Goal: Task Accomplishment & Management: Manage account settings

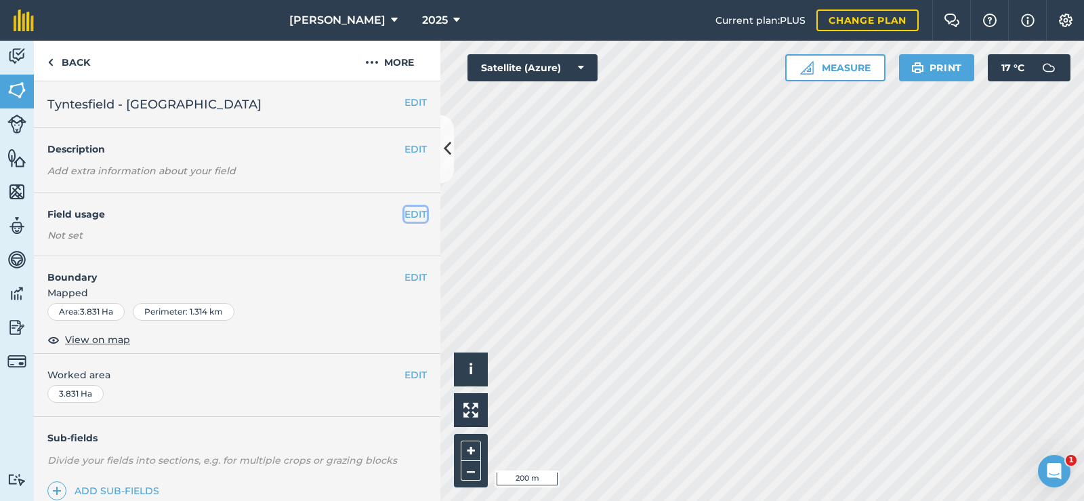
click at [411, 209] on button "EDIT" at bounding box center [415, 214] width 22 height 15
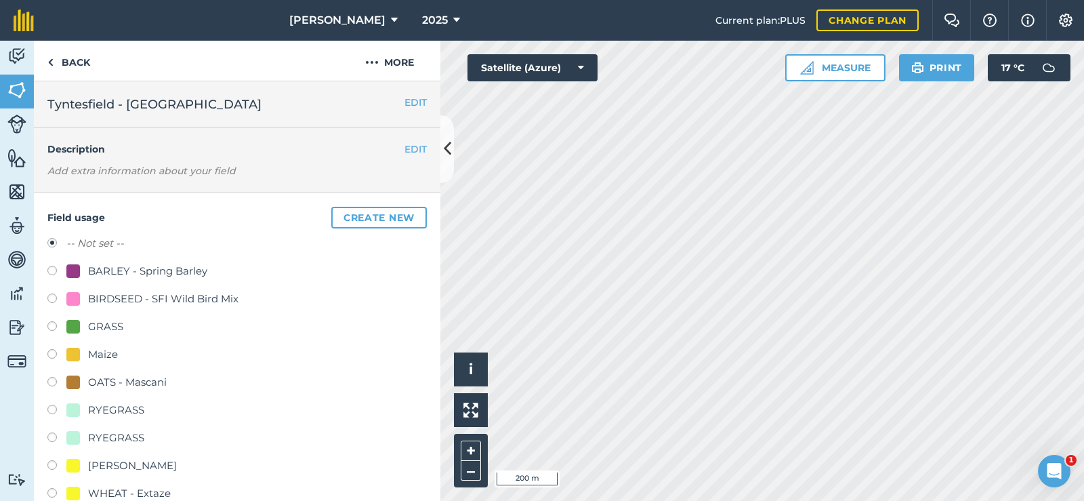
click at [49, 324] on label at bounding box center [56, 328] width 19 height 14
radio input "true"
radio input "false"
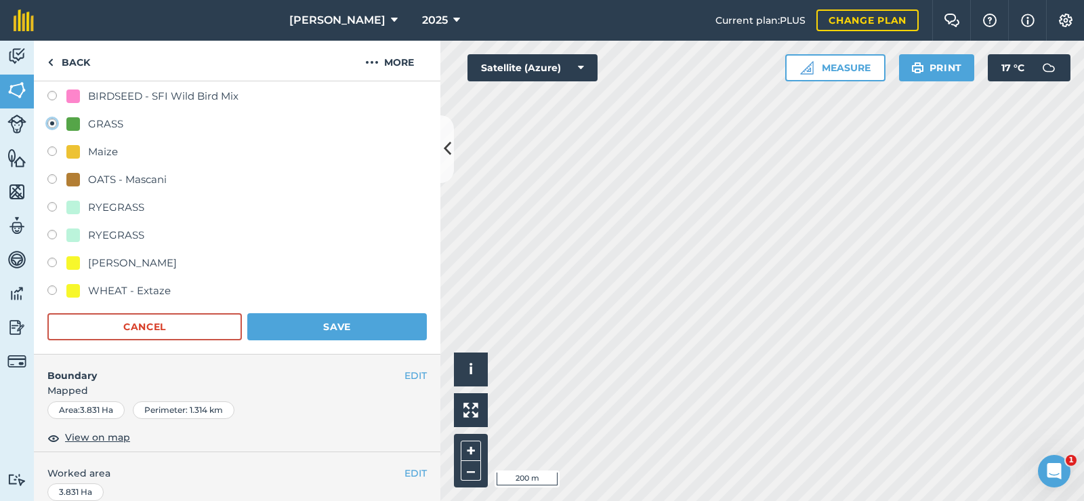
scroll to position [203, 0]
click at [356, 316] on button "Save" at bounding box center [337, 325] width 180 height 27
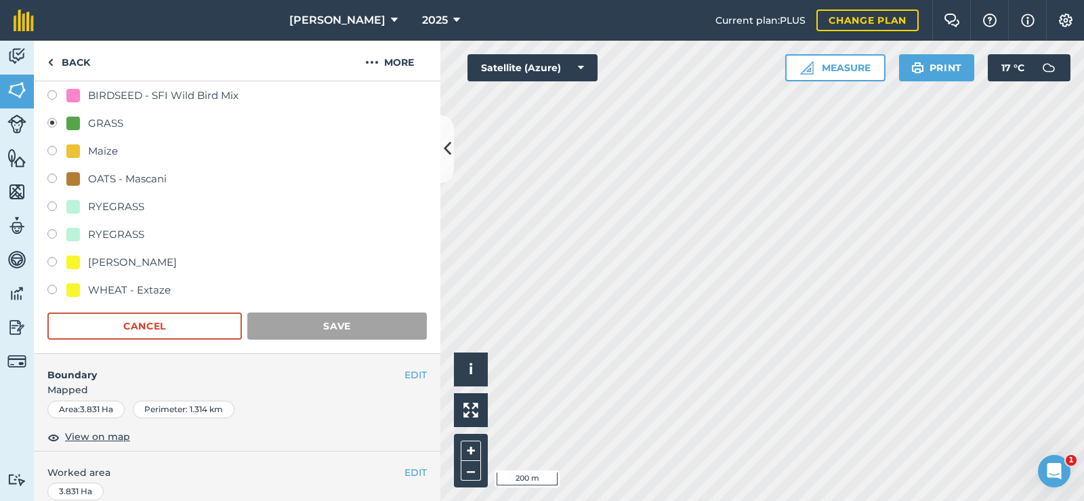
scroll to position [175, 0]
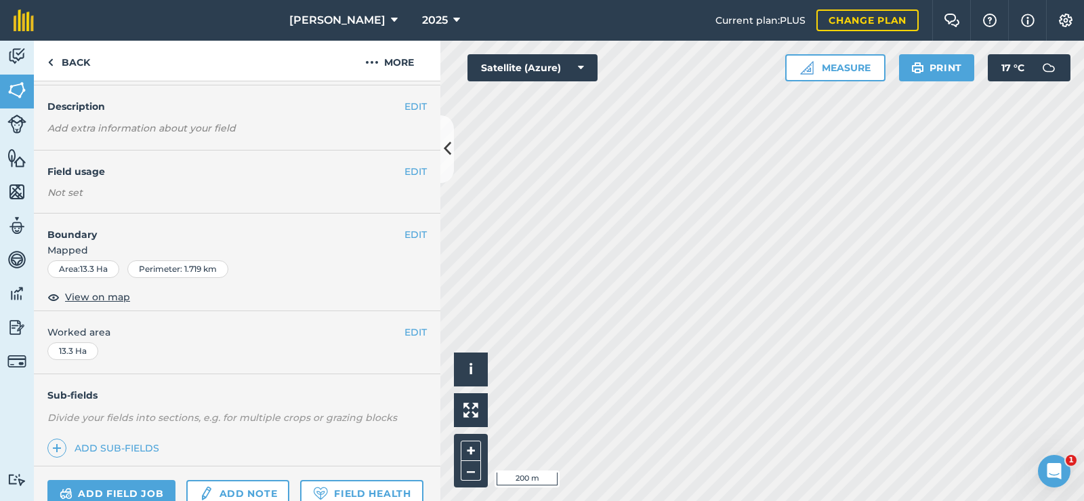
scroll to position [38, 0]
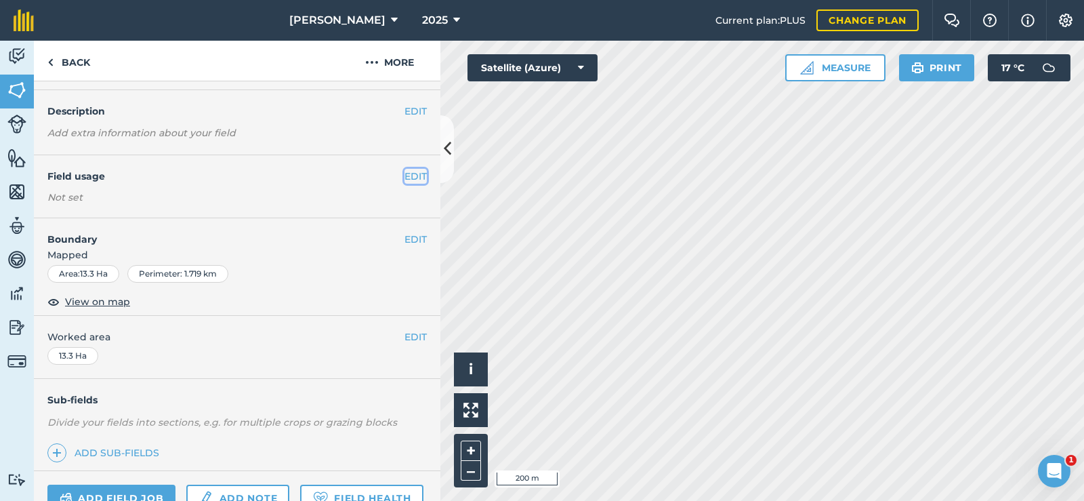
click at [404, 173] on button "EDIT" at bounding box center [415, 176] width 22 height 15
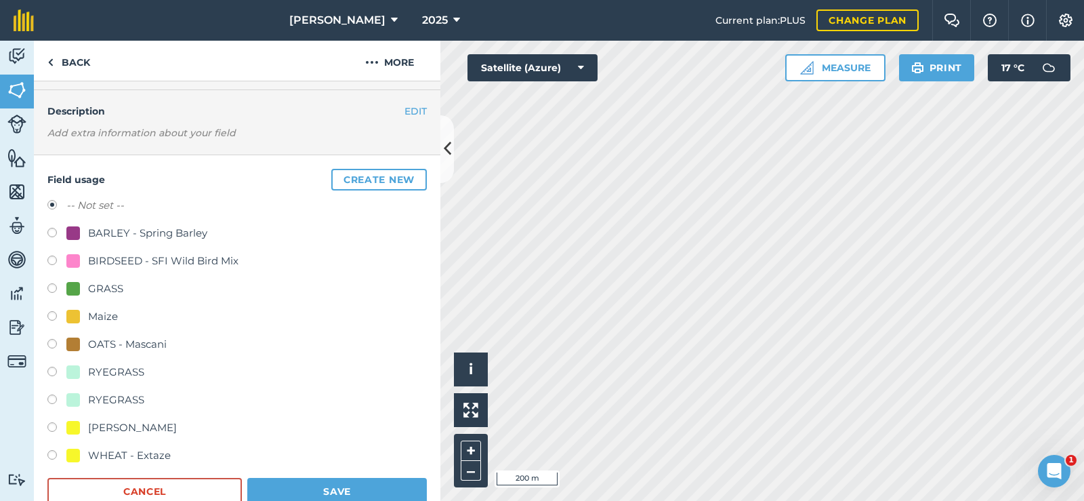
click at [52, 287] on label at bounding box center [56, 290] width 19 height 14
radio input "true"
radio input "false"
click at [321, 485] on button "Save" at bounding box center [337, 491] width 180 height 27
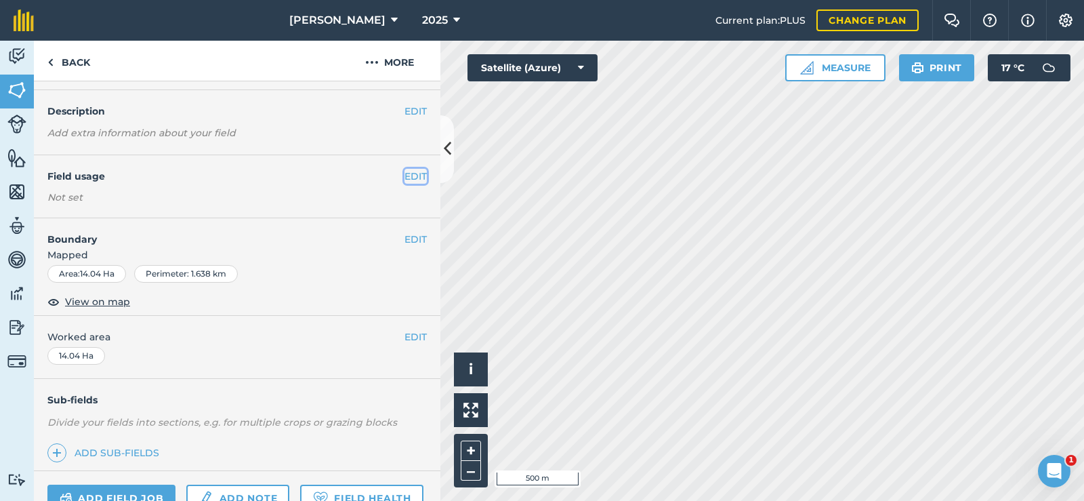
click at [404, 173] on button "EDIT" at bounding box center [415, 176] width 22 height 15
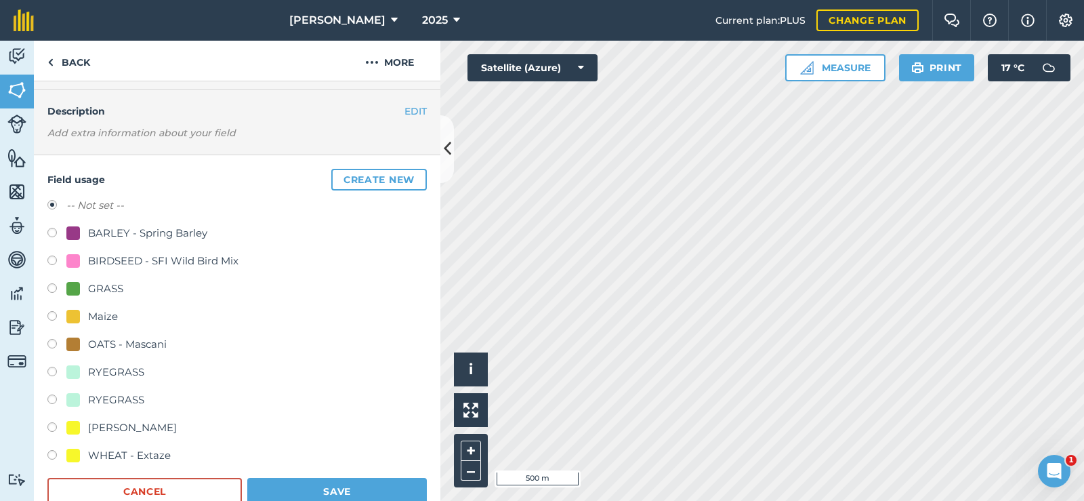
click at [46, 293] on div "Field usage Create new -- Not set -- BARLEY - Spring Barley BIRDSEED - SFI Wild…" at bounding box center [237, 337] width 406 height 364
click at [55, 286] on label at bounding box center [56, 290] width 19 height 14
radio input "true"
radio input "false"
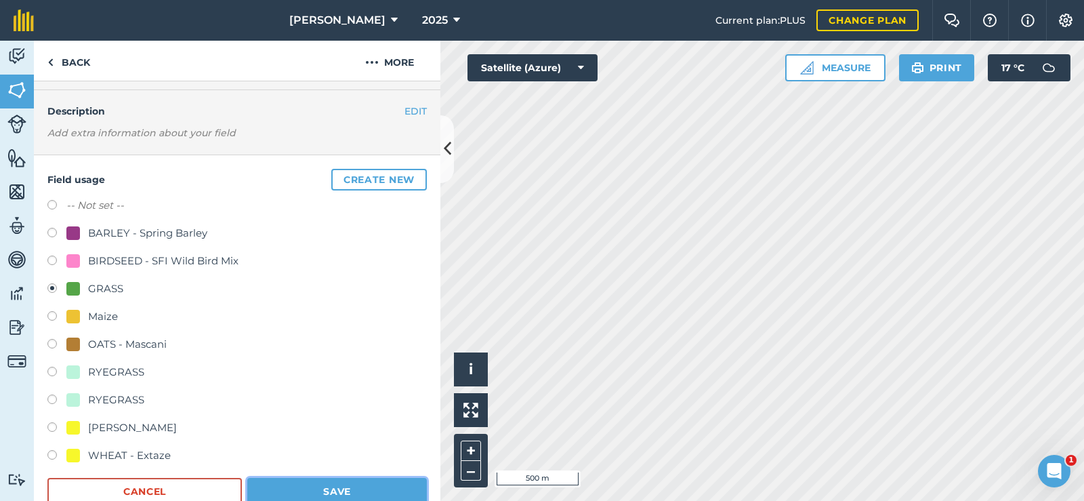
click at [324, 489] on button "Save" at bounding box center [337, 491] width 180 height 27
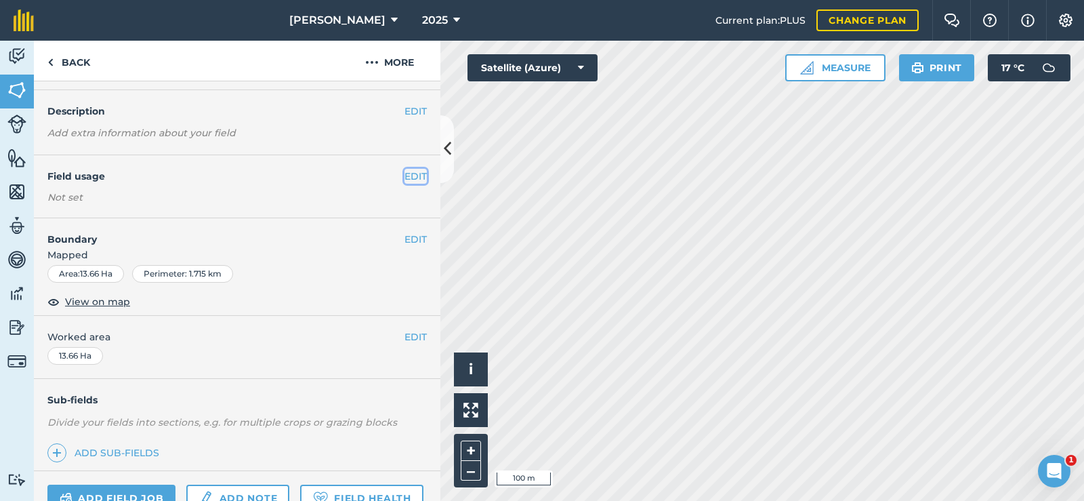
click at [404, 176] on button "EDIT" at bounding box center [415, 176] width 22 height 15
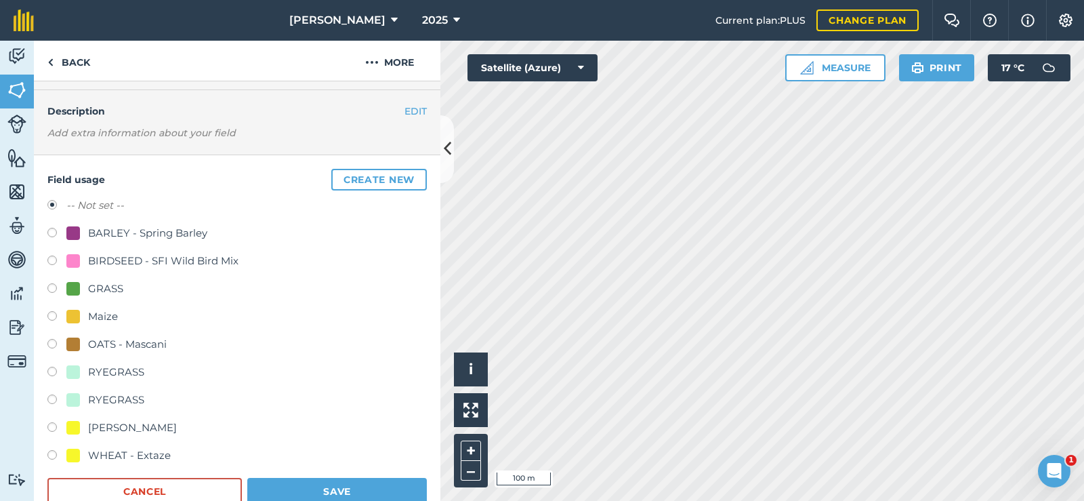
click at [49, 290] on label at bounding box center [56, 290] width 19 height 14
radio input "true"
radio input "false"
click at [310, 491] on button "Save" at bounding box center [337, 491] width 180 height 27
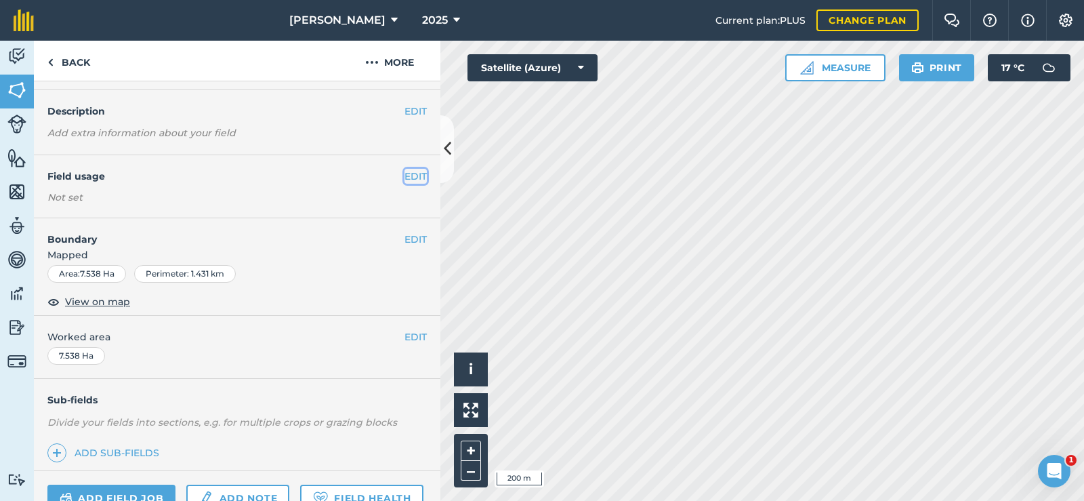
click at [404, 172] on button "EDIT" at bounding box center [415, 176] width 22 height 15
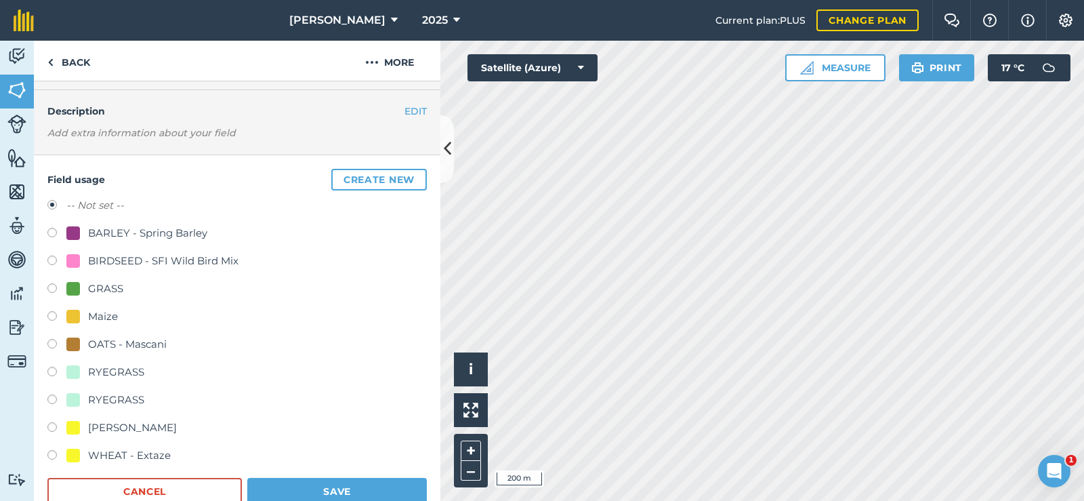
click at [55, 286] on label at bounding box center [56, 290] width 19 height 14
radio input "true"
radio input "false"
click at [304, 484] on button "Save" at bounding box center [337, 491] width 180 height 27
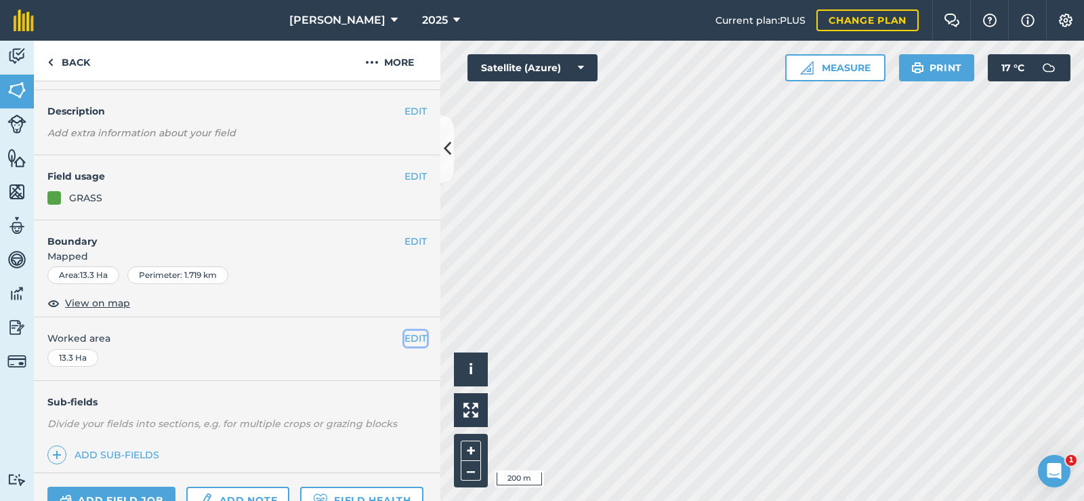
click at [404, 338] on button "EDIT" at bounding box center [415, 338] width 22 height 15
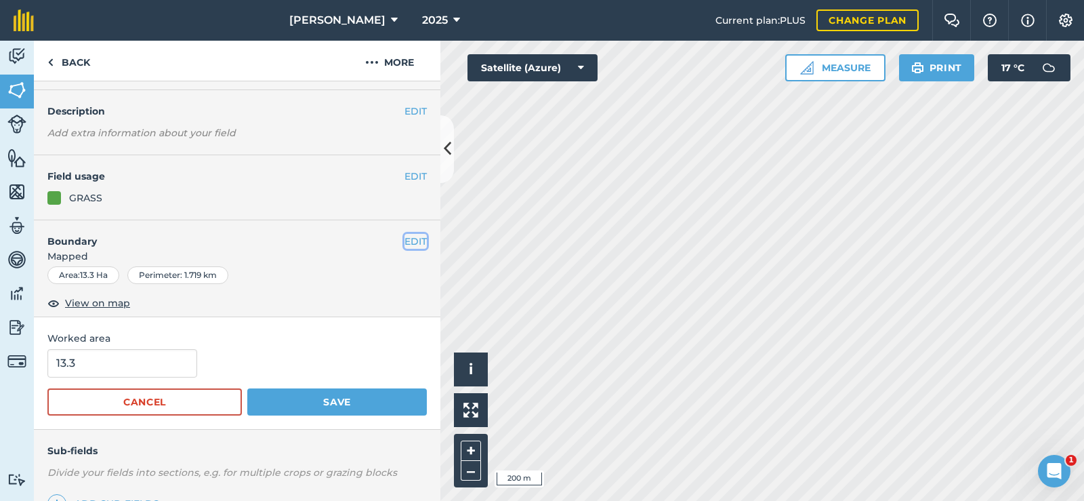
click at [404, 240] on button "EDIT" at bounding box center [415, 241] width 22 height 15
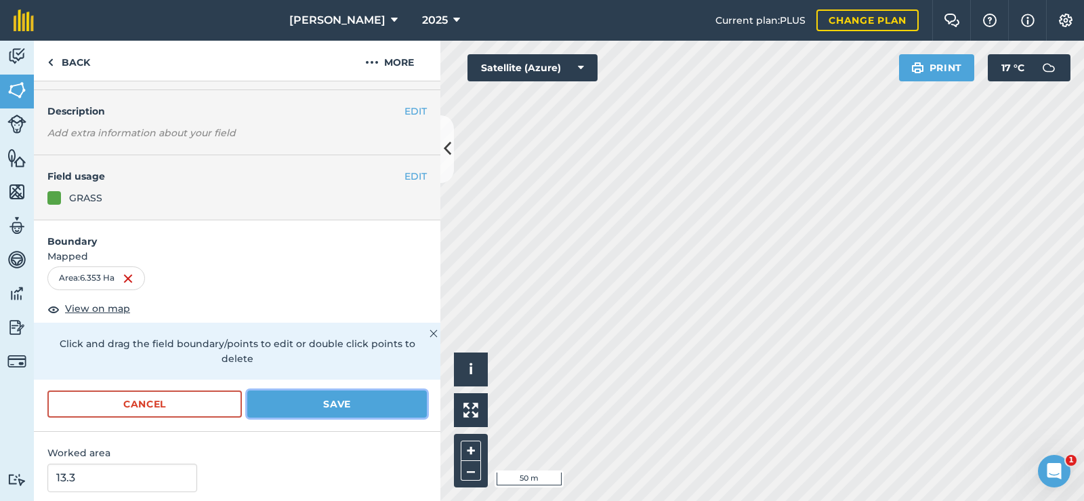
click at [375, 406] on button "Save" at bounding box center [337, 403] width 180 height 27
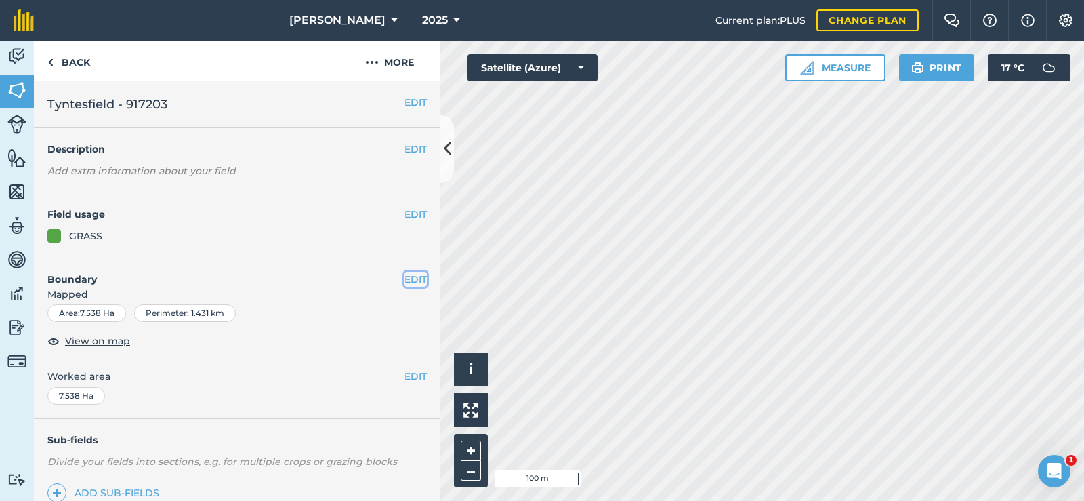
click at [411, 278] on button "EDIT" at bounding box center [415, 279] width 22 height 15
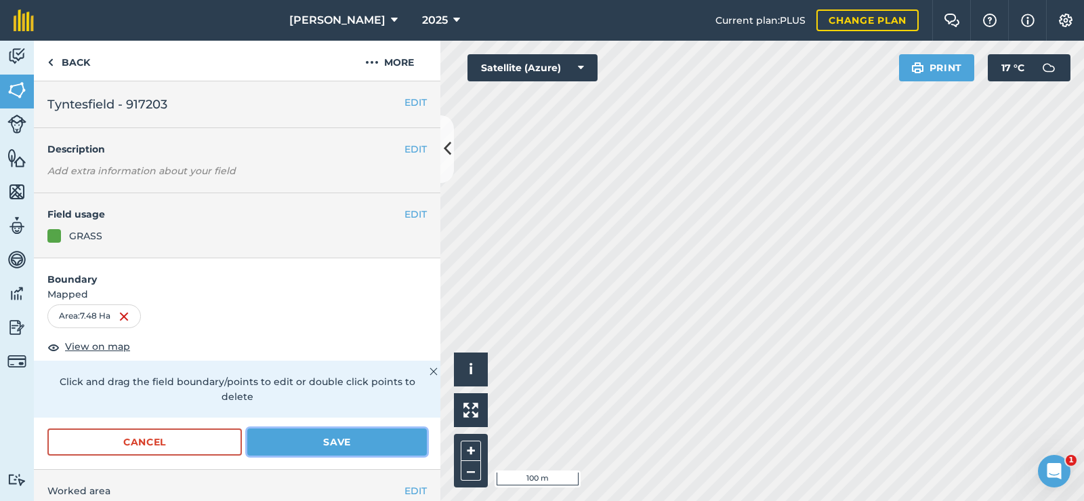
click at [329, 433] on button "Save" at bounding box center [337, 441] width 180 height 27
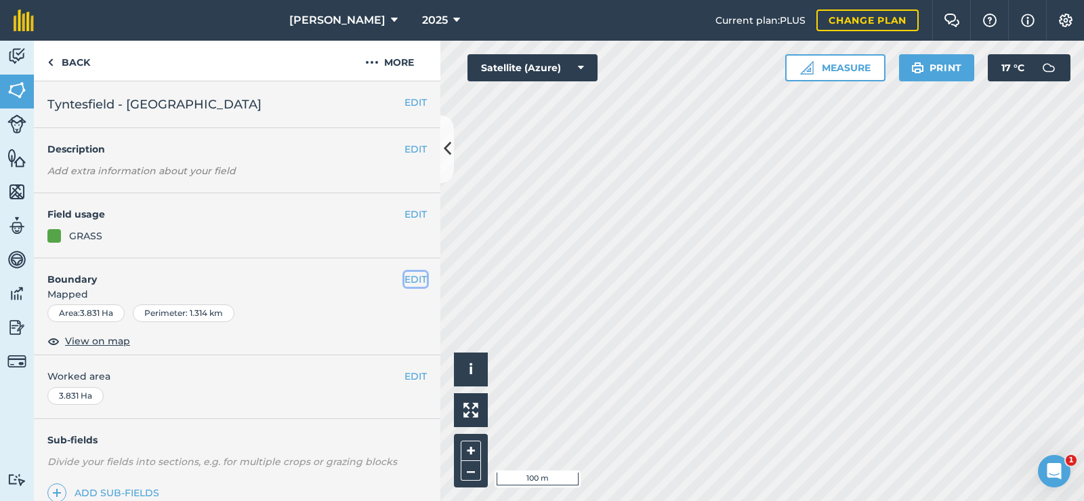
drag, startPoint x: 430, startPoint y: 429, endPoint x: 410, endPoint y: 277, distance: 153.1
click at [410, 277] on button "EDIT" at bounding box center [415, 279] width 22 height 15
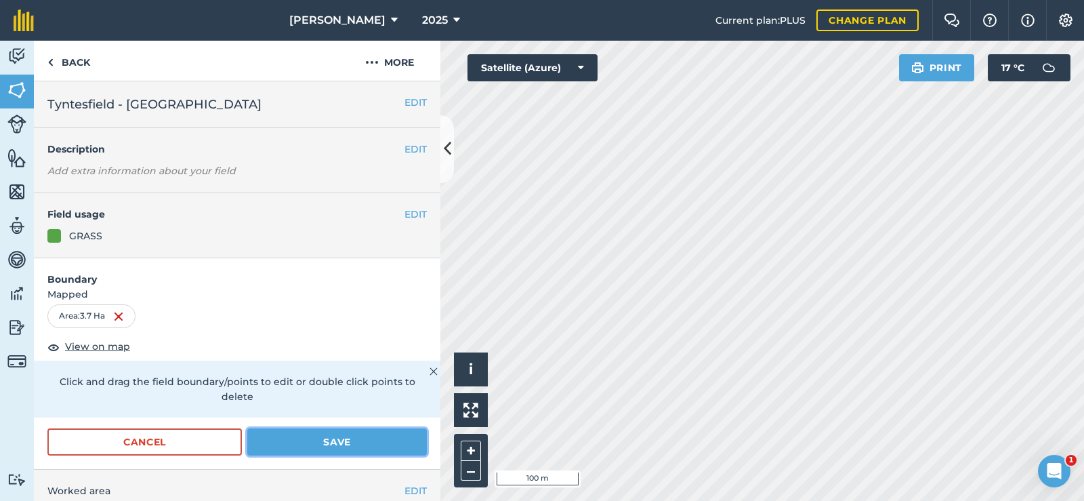
click at [310, 435] on button "Save" at bounding box center [337, 441] width 180 height 27
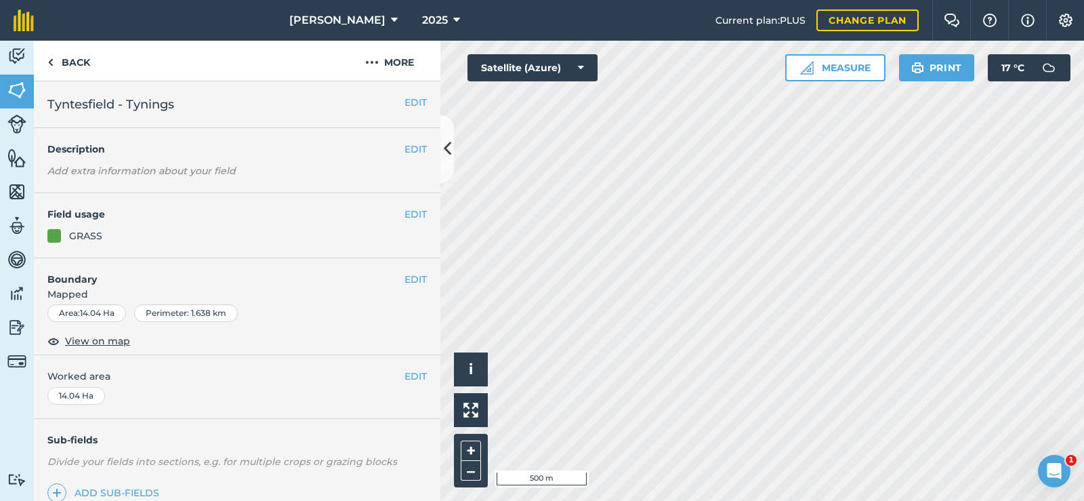
click at [391, 276] on h4 "Boundary" at bounding box center [219, 272] width 371 height 28
click at [411, 274] on button "EDIT" at bounding box center [415, 279] width 22 height 15
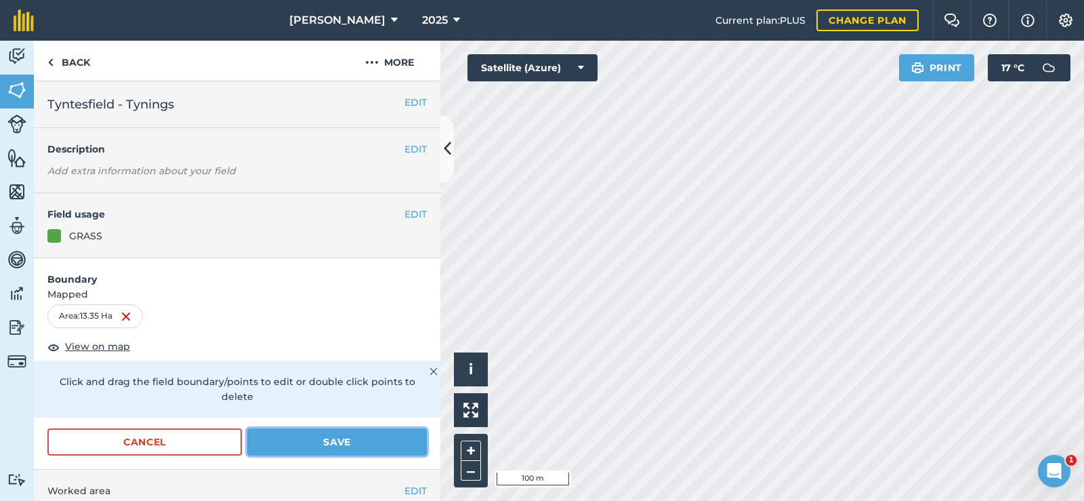
click at [352, 447] on button "Save" at bounding box center [337, 441] width 180 height 27
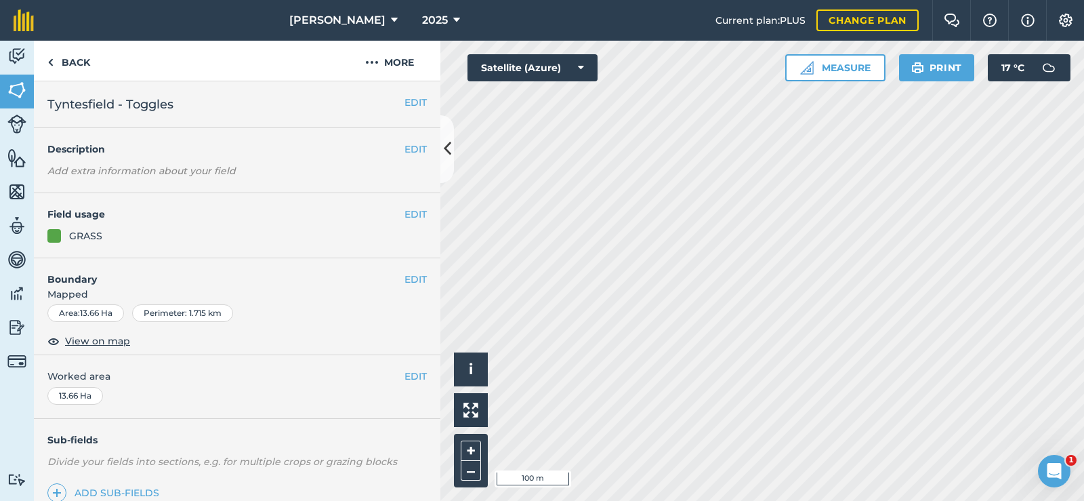
click at [392, 371] on span "Worked area" at bounding box center [236, 376] width 379 height 15
click at [404, 375] on button "EDIT" at bounding box center [415, 376] width 22 height 15
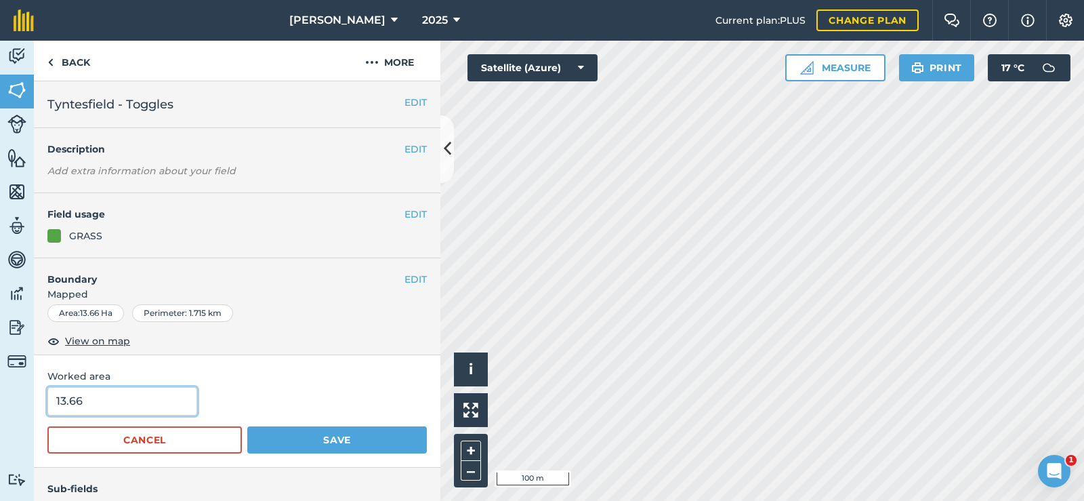
drag, startPoint x: 131, startPoint y: 398, endPoint x: 49, endPoint y: 401, distance: 82.0
click at [49, 401] on input "13.66" at bounding box center [122, 401] width 150 height 28
type input "8.49"
click at [314, 428] on button "Save" at bounding box center [337, 439] width 180 height 27
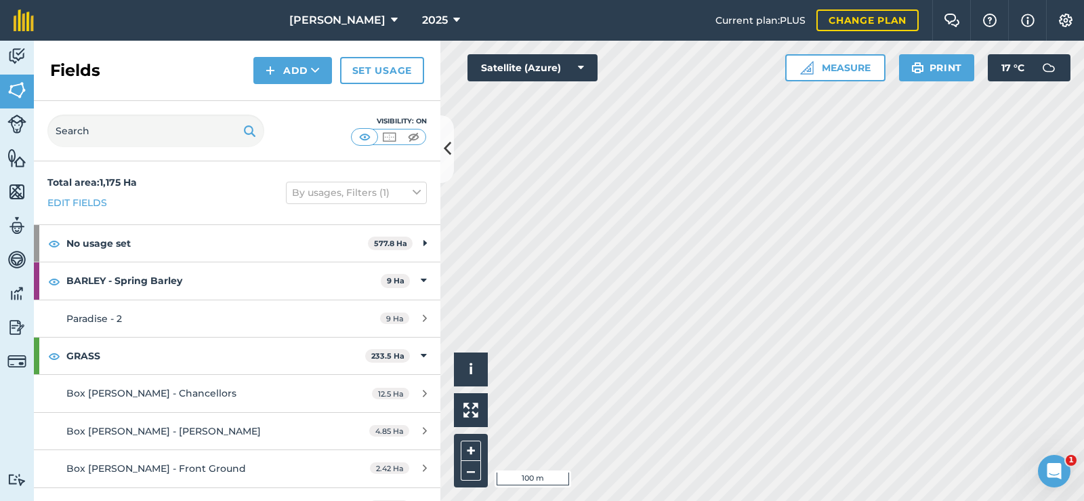
click at [778, 500] on html "[PERSON_NAME] 2025 Current plan : PLUS Change plan Farm Chat Help Info Settings…" at bounding box center [542, 250] width 1084 height 501
